Goal: Transaction & Acquisition: Download file/media

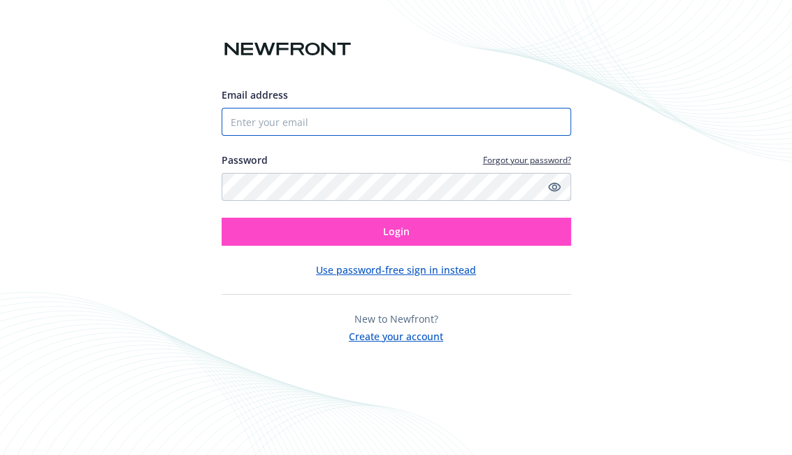
type input "[EMAIL_ADDRESS][DOMAIN_NAME]"
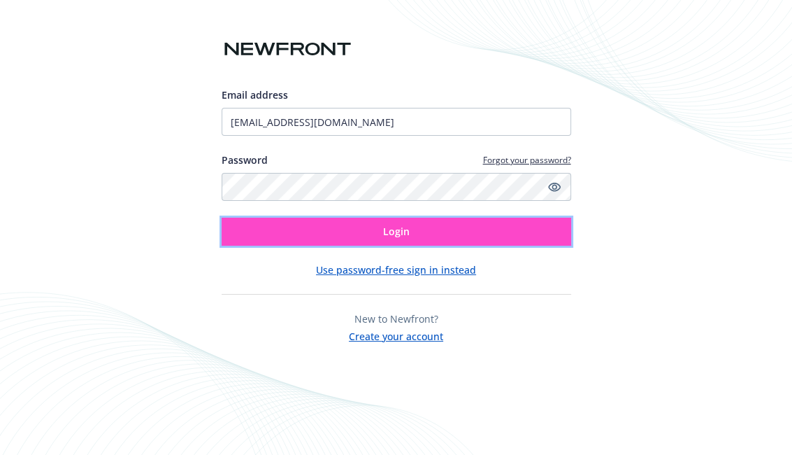
click at [366, 225] on button "Login" at bounding box center [397, 231] width 350 height 28
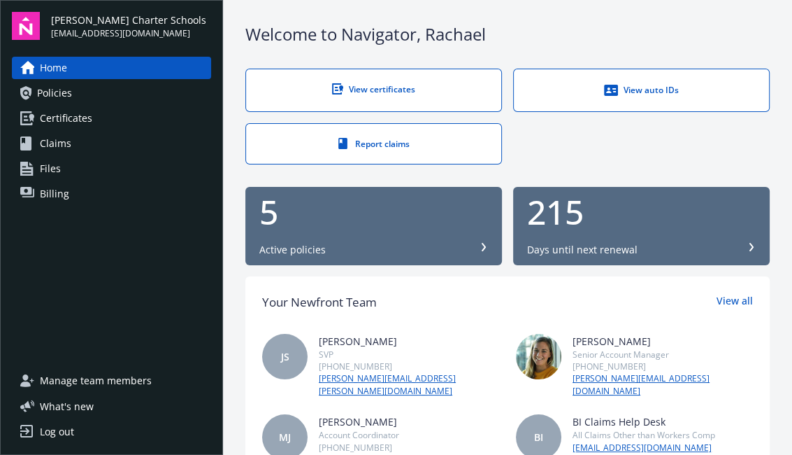
click at [95, 123] on link "Certificates" at bounding box center [111, 118] width 199 height 22
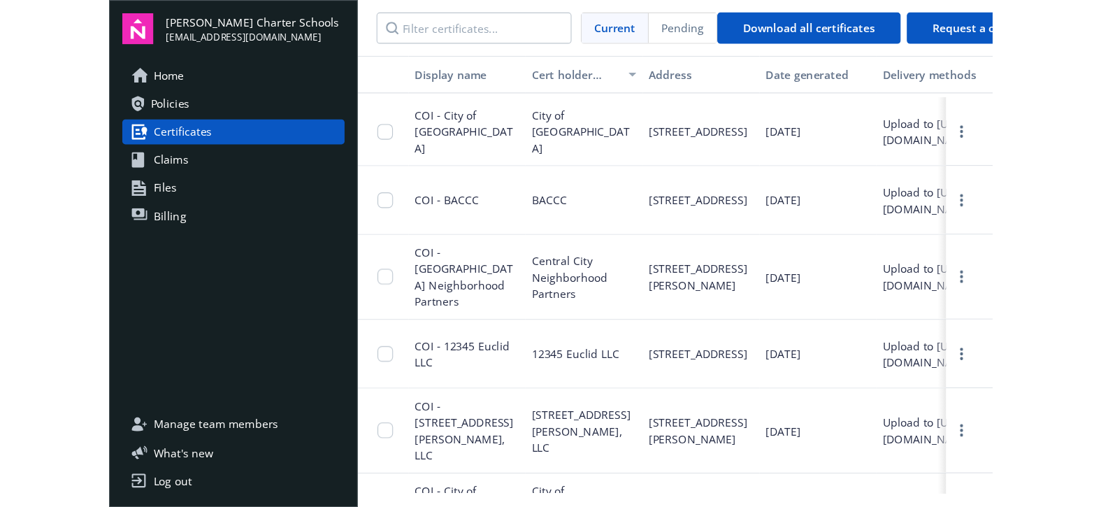
scroll to position [629, 0]
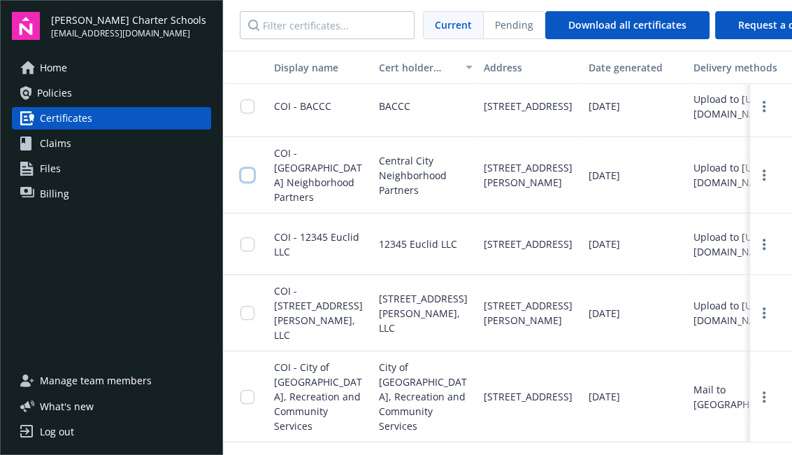
click at [245, 168] on input "checkbox" at bounding box center [248, 175] width 14 height 14
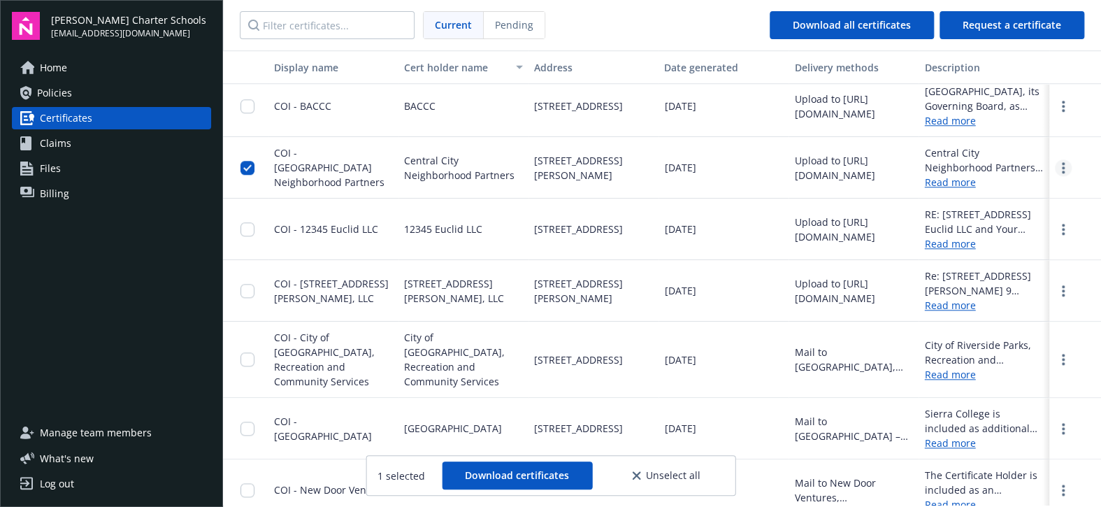
click at [792, 166] on link "more" at bounding box center [1063, 167] width 17 height 17
click at [792, 201] on link "Download" at bounding box center [1026, 196] width 92 height 28
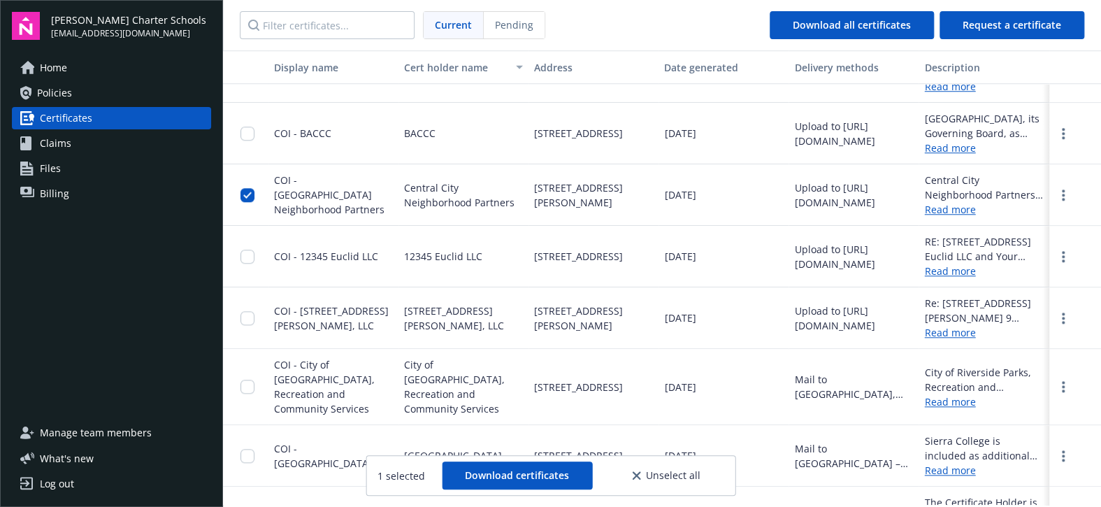
scroll to position [608, 0]
